Goal: Task Accomplishment & Management: Manage account settings

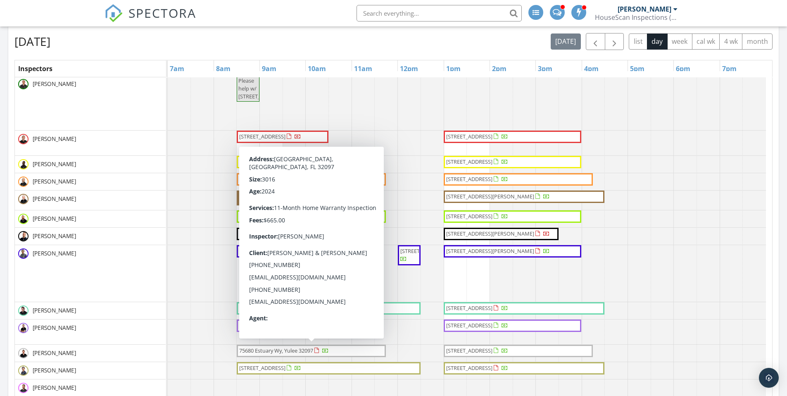
click at [261, 47] on div "[DATE] [DATE] list day week cal wk 4 wk month" at bounding box center [393, 41] width 758 height 17
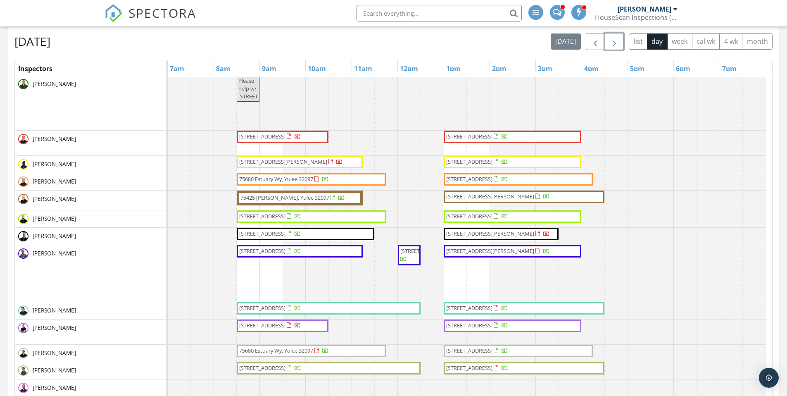
click at [615, 41] on span "button" at bounding box center [614, 42] width 10 height 10
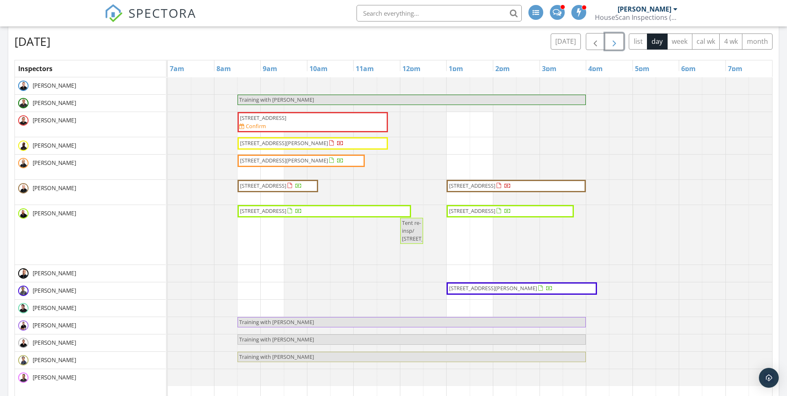
click at [616, 40] on span "button" at bounding box center [614, 42] width 10 height 10
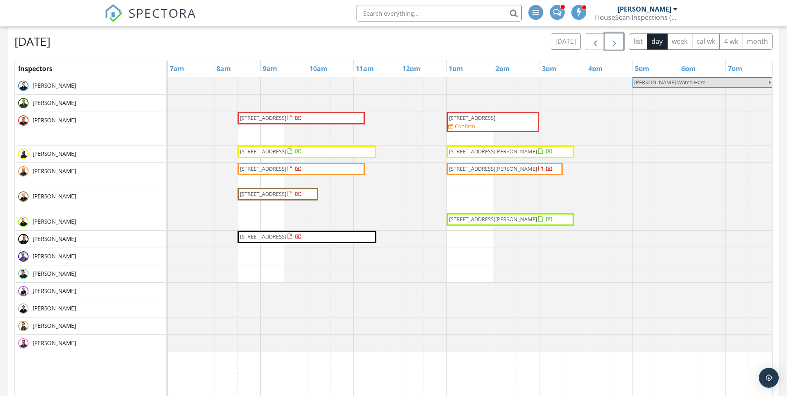
click at [616, 40] on span "button" at bounding box center [614, 42] width 10 height 10
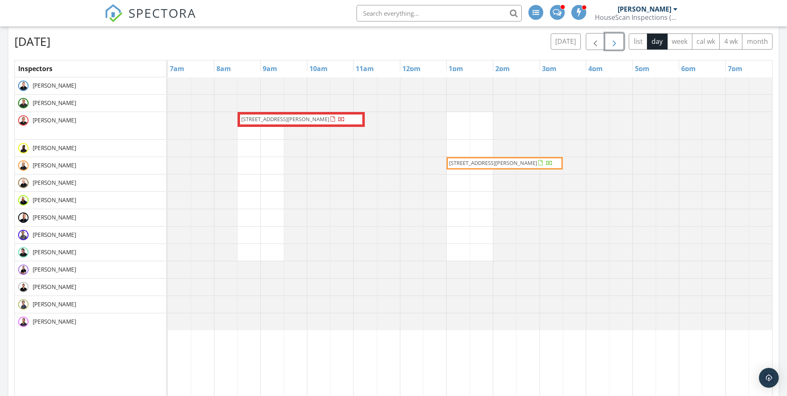
click at [616, 40] on span "button" at bounding box center [614, 42] width 10 height 10
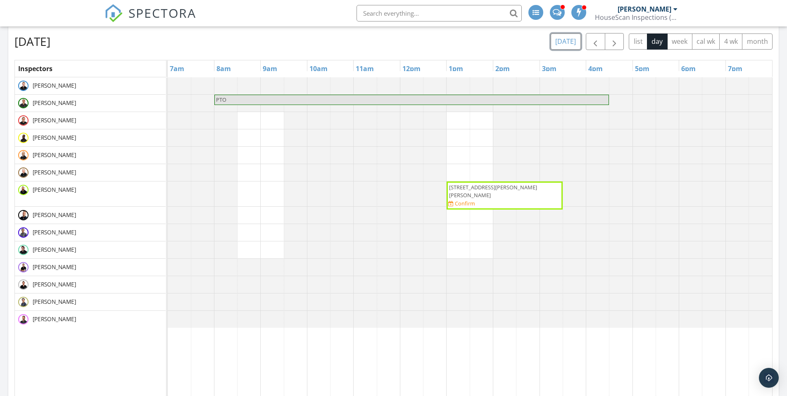
click at [571, 40] on button "[DATE]" at bounding box center [565, 41] width 30 height 16
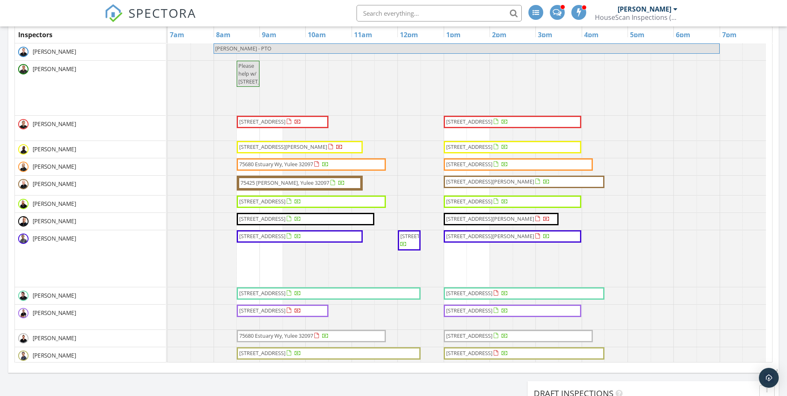
scroll to position [364, 0]
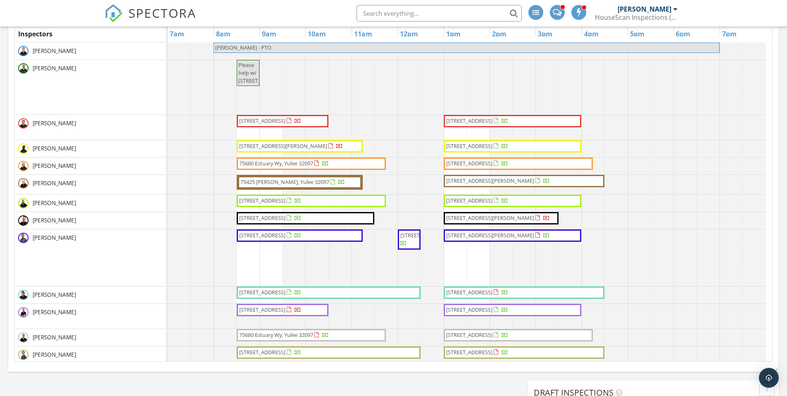
click at [257, 124] on span "[STREET_ADDRESS]" at bounding box center [262, 120] width 46 height 7
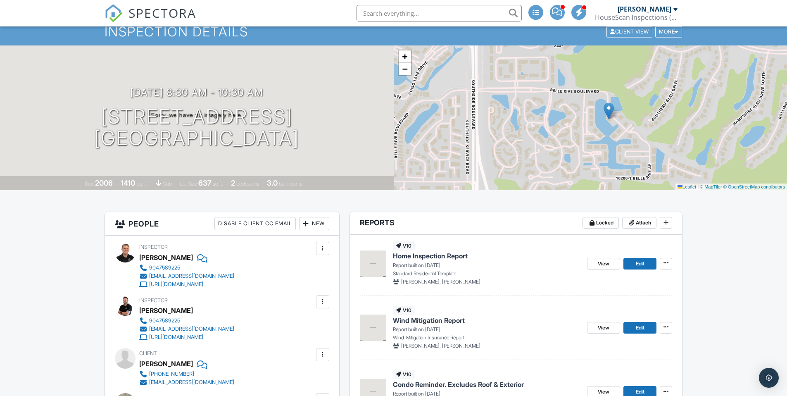
drag, startPoint x: 534, startPoint y: 102, endPoint x: 550, endPoint y: 105, distance: 16.1
click at [552, 104] on div "+ − Leaflet | © MapTiler © OpenStreetMap contributors" at bounding box center [591, 117] width 394 height 145
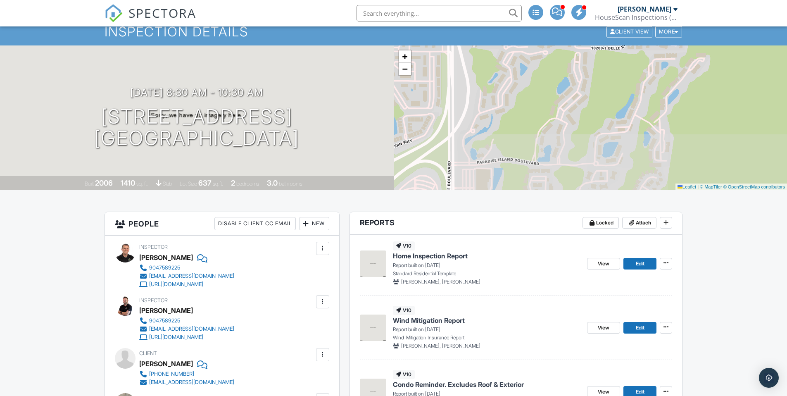
drag, startPoint x: 538, startPoint y: 151, endPoint x: 507, endPoint y: 39, distance: 116.0
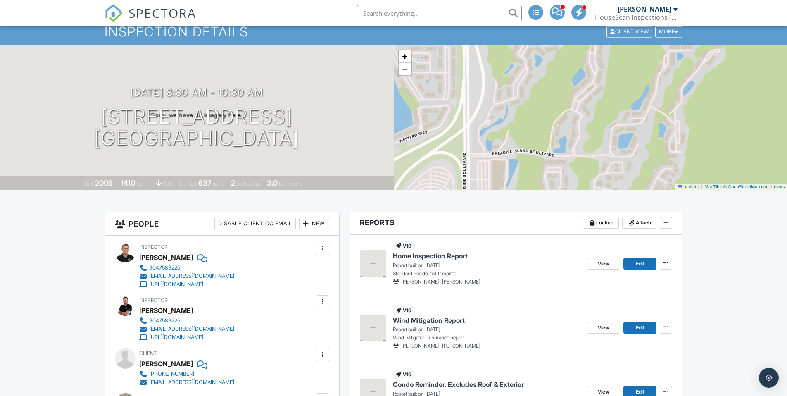
drag, startPoint x: 512, startPoint y: 171, endPoint x: 527, endPoint y: 160, distance: 17.8
click at [528, 162] on div "+ − Leaflet | © MapTiler © OpenStreetMap contributors" at bounding box center [591, 117] width 394 height 145
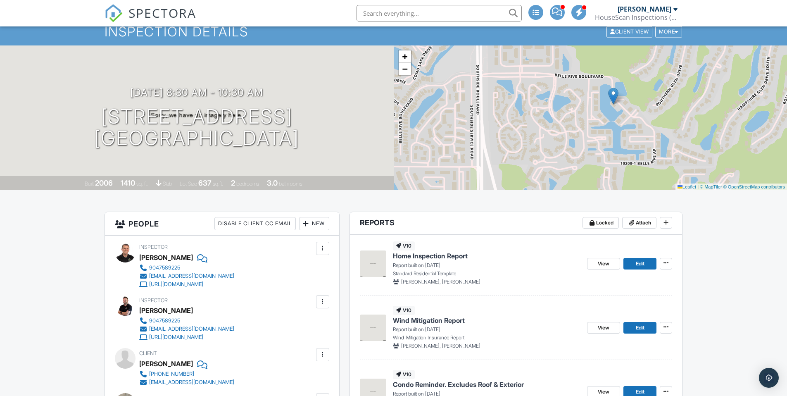
drag, startPoint x: 519, startPoint y: 76, endPoint x: 533, endPoint y: 199, distance: 123.8
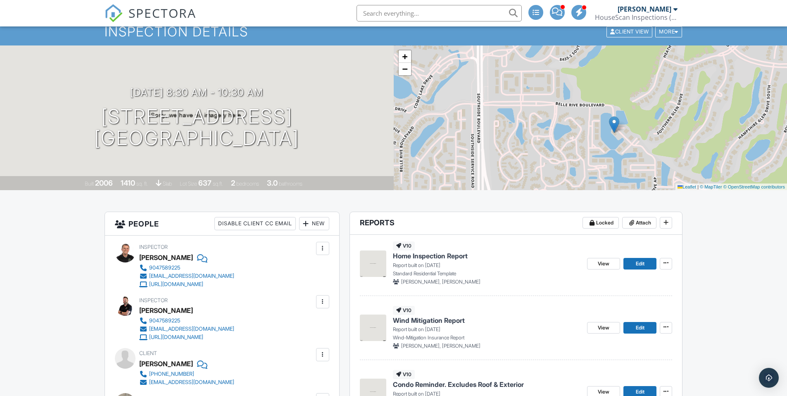
drag, startPoint x: 540, startPoint y: 102, endPoint x: 541, endPoint y: 131, distance: 28.5
click at [541, 131] on div "+ − Leaflet | © MapTiler © OpenStreetMap contributors" at bounding box center [591, 117] width 394 height 145
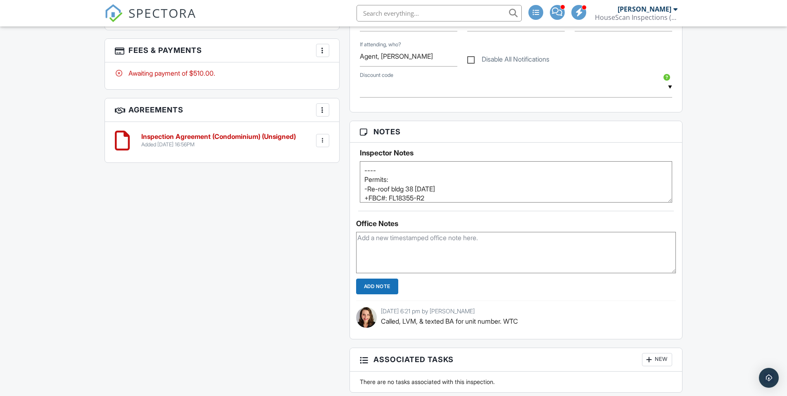
scroll to position [721, 0]
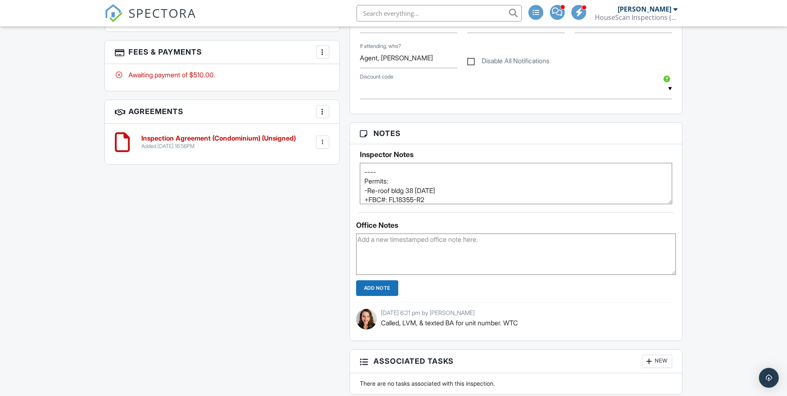
drag, startPoint x: 670, startPoint y: 204, endPoint x: 677, endPoint y: 220, distance: 17.9
click at [678, 229] on div "Notes Inspector Notes ---- Permits: -Re-roof bldg 38 9/10/18 +FBC#: FL18355-R2 …" at bounding box center [515, 231] width 333 height 218
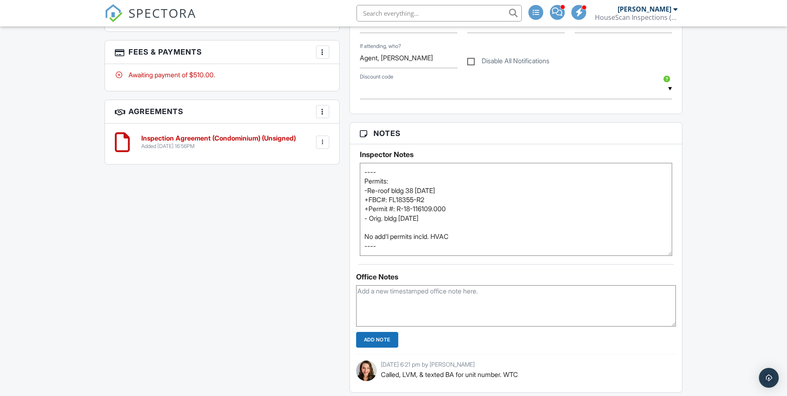
drag, startPoint x: 667, startPoint y: 202, endPoint x: 662, endPoint y: 253, distance: 51.8
click at [662, 253] on textarea "---- Permits: -Re-roof bldg 38 9/10/18 +FBC#: FL18355-R2 +Permit #: R-18-116109…" at bounding box center [516, 209] width 313 height 93
click at [631, 195] on textarea "---- Permits: -Re-roof bldg 38 9/10/18 +FBC#: FL18355-R2 +Permit #: R-18-116109…" at bounding box center [516, 209] width 313 height 93
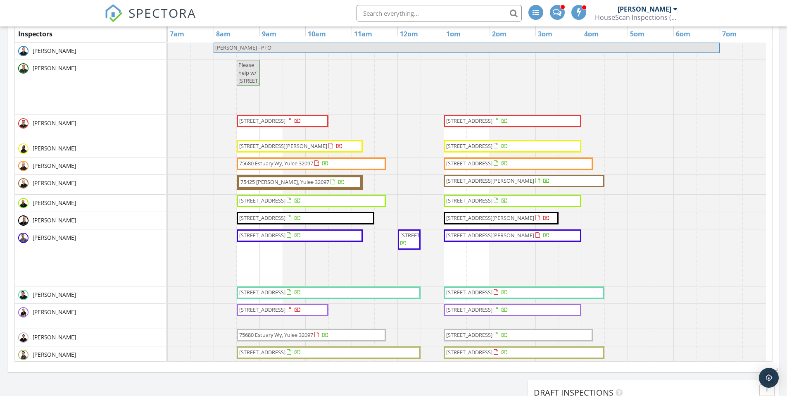
click at [509, 313] on span "[STREET_ADDRESS]" at bounding box center [477, 310] width 64 height 8
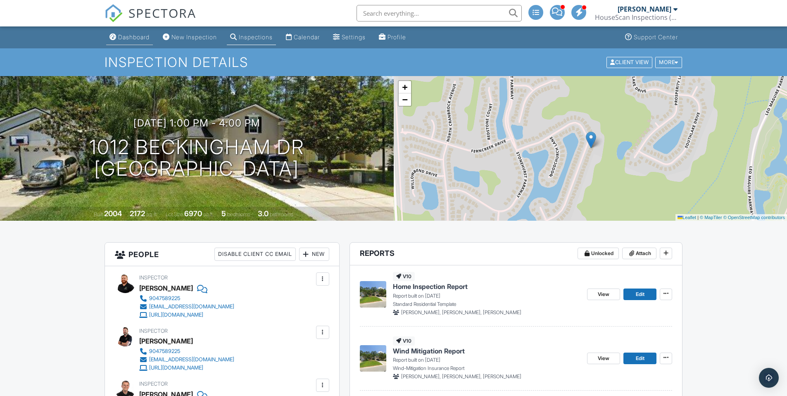
click at [135, 37] on div "Dashboard" at bounding box center [133, 36] width 31 height 7
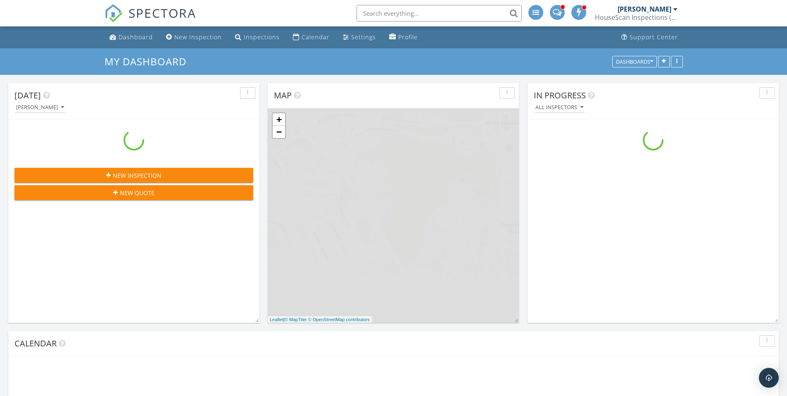
scroll to position [764, 799]
